Goal: Task Accomplishment & Management: Manage account settings

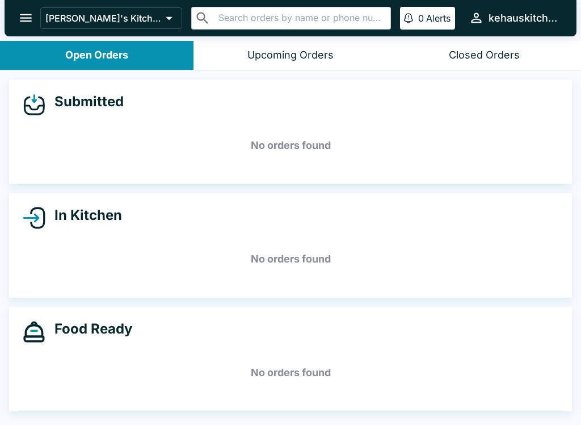
scroll to position [2, 0]
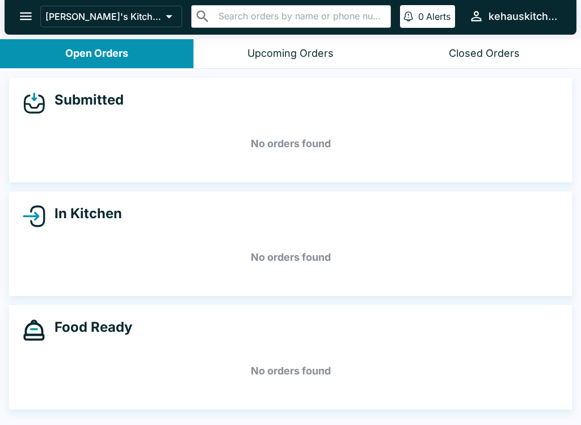
click at [229, 255] on h5 "No orders found" at bounding box center [291, 257] width 536 height 41
click at [224, 243] on h5 "No orders found" at bounding box center [291, 257] width 536 height 41
click at [169, 193] on div "In Kitchen No orders found" at bounding box center [290, 243] width 563 height 104
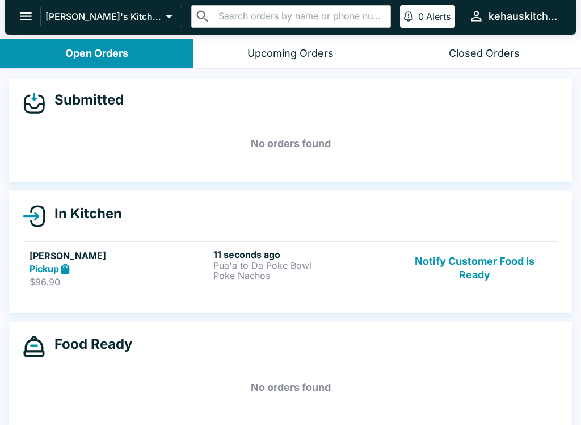
click at [205, 270] on div "Pickup" at bounding box center [119, 268] width 179 height 13
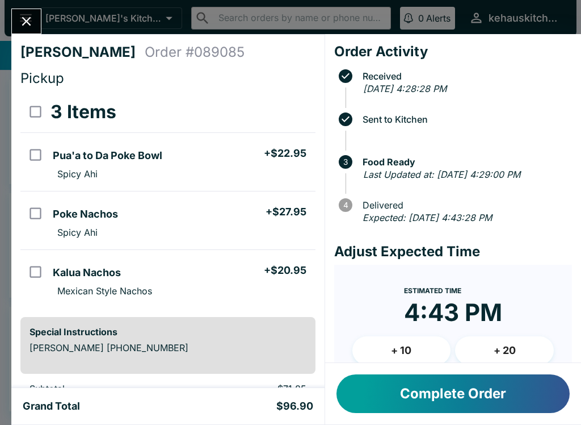
click at [447, 384] on button "Complete Order" at bounding box center [453, 393] width 233 height 39
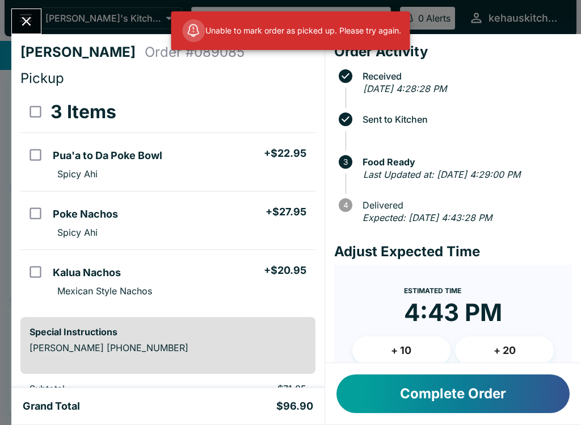
click at [34, 12] on button "Close" at bounding box center [26, 21] width 29 height 24
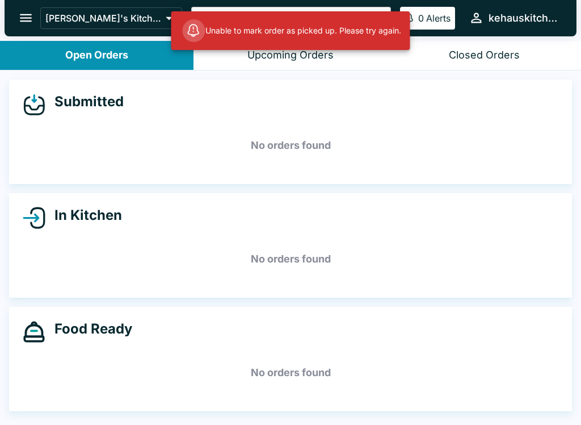
click at [484, 67] on button "Closed Orders" at bounding box center [485, 55] width 194 height 29
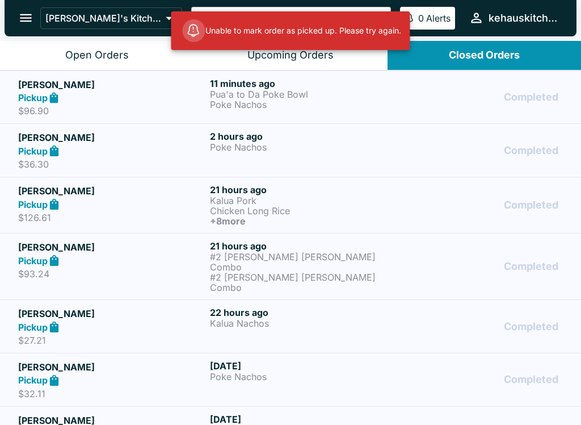
click at [299, 65] on button "Upcoming Orders" at bounding box center [291, 55] width 194 height 29
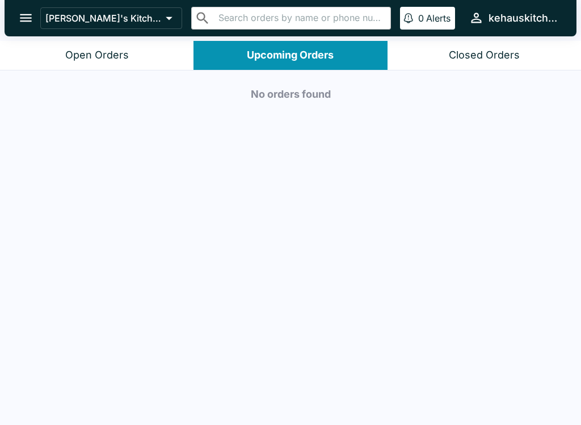
click at [482, 56] on div "Closed Orders" at bounding box center [484, 55] width 71 height 13
